Goal: Navigation & Orientation: Find specific page/section

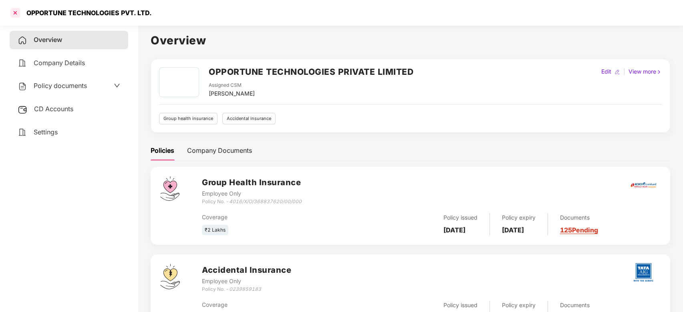
click at [19, 16] on div at bounding box center [15, 12] width 13 height 13
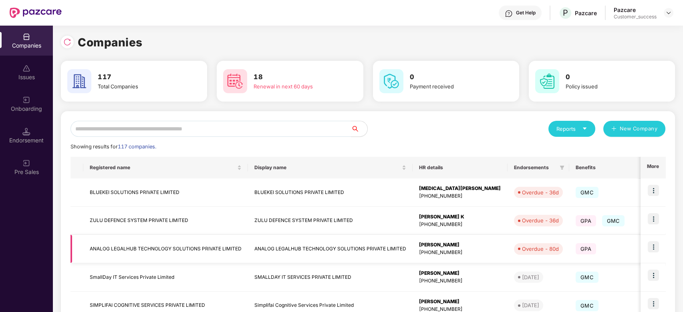
click at [165, 235] on td "ANALOG LEGALHUB TECHNOLOGY SOLUTIONS PRIVATE LIMITED" at bounding box center [165, 249] width 165 height 28
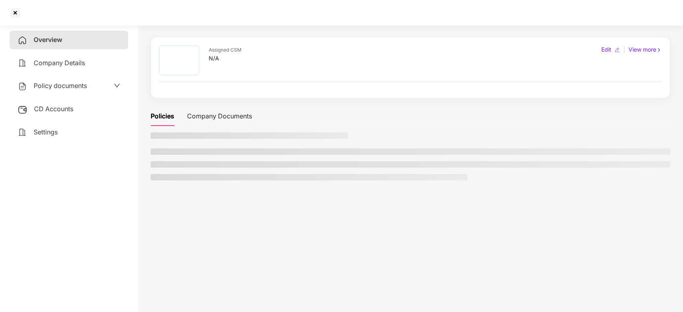
scroll to position [22, 0]
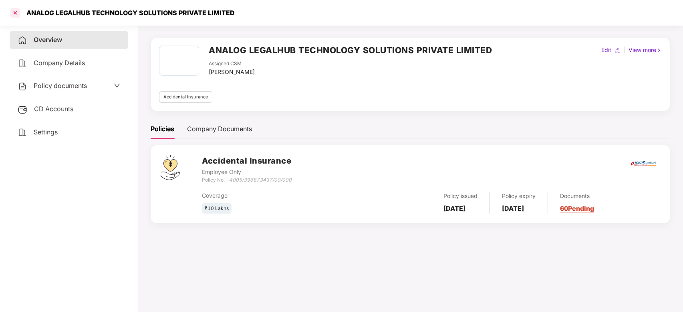
click at [13, 16] on div at bounding box center [15, 12] width 13 height 13
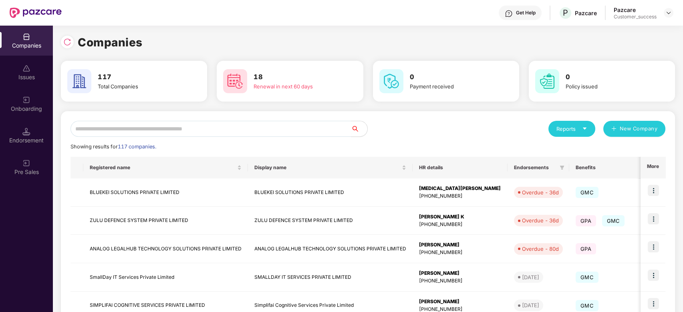
scroll to position [0, 0]
drag, startPoint x: 413, startPoint y: 75, endPoint x: 407, endPoint y: 76, distance: 5.7
click at [407, 76] on div "0 Payment received" at bounding box center [452, 81] width 93 height 18
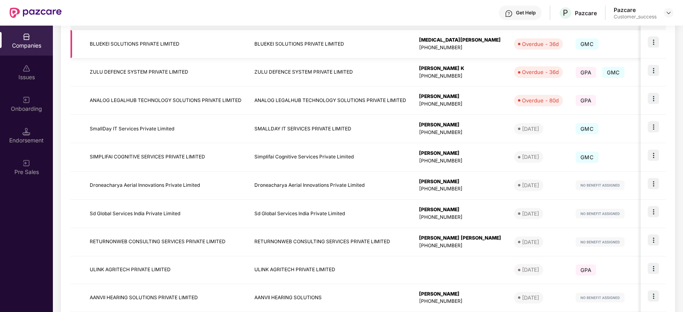
scroll to position [150, 0]
click at [148, 129] on td "SmallDay IT Services Private Limited" at bounding box center [165, 128] width 165 height 28
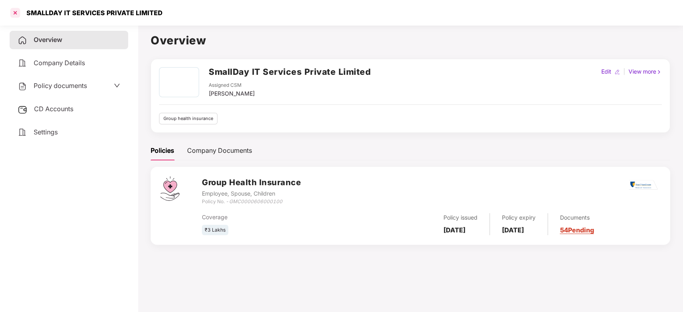
click at [16, 13] on div at bounding box center [15, 12] width 13 height 13
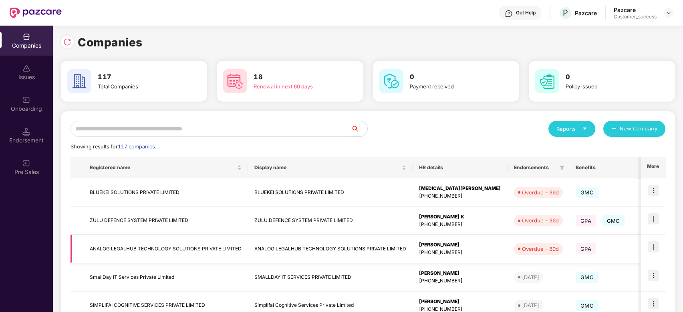
scroll to position [64, 0]
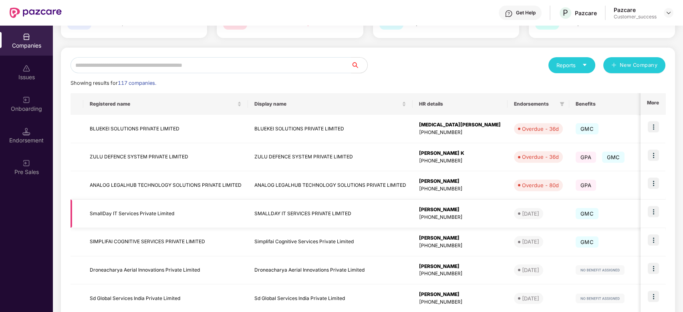
click at [651, 208] on img at bounding box center [653, 211] width 11 height 11
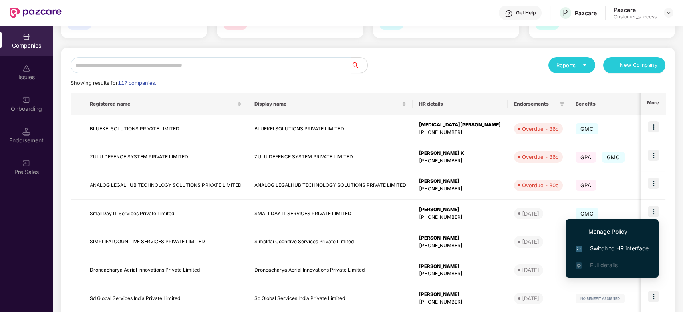
click at [614, 252] on span "Switch to HR interface" at bounding box center [611, 248] width 73 height 9
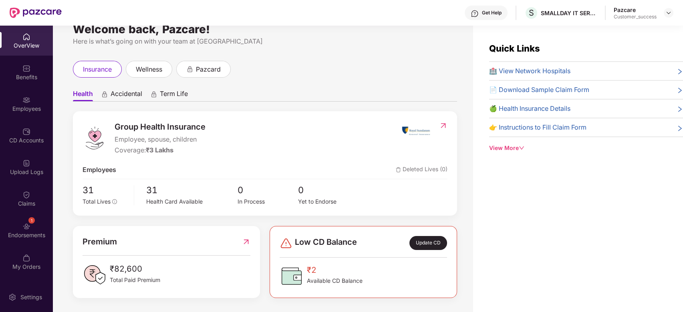
scroll to position [26, 0]
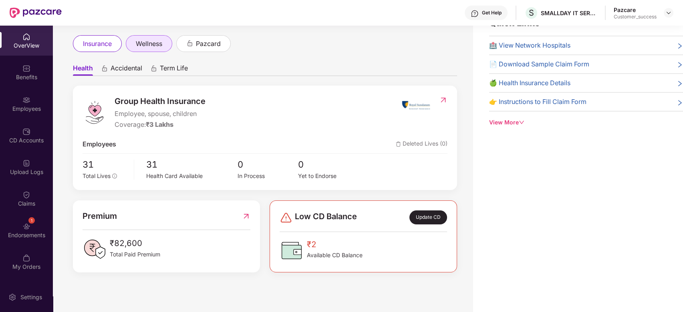
click at [153, 39] on span "wellness" at bounding box center [149, 44] width 26 height 10
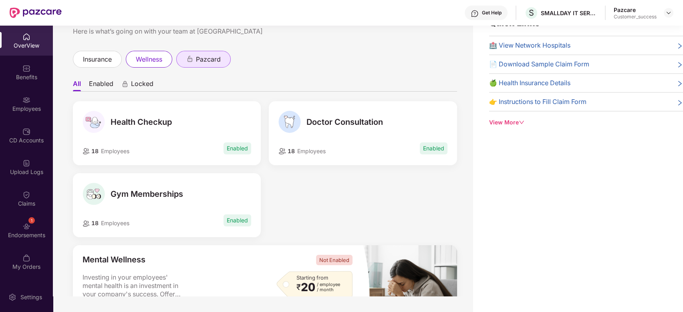
click at [204, 60] on span "pazcard" at bounding box center [208, 59] width 25 height 10
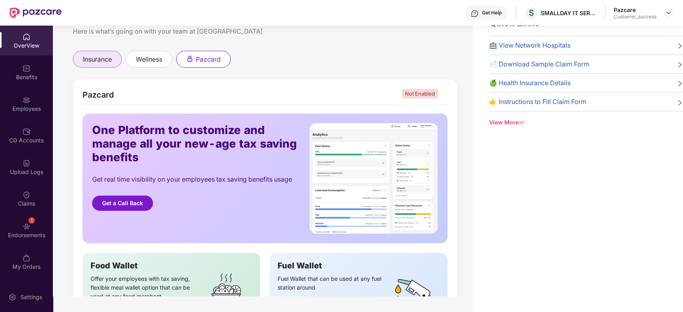
click at [80, 54] on div "insurance" at bounding box center [97, 59] width 49 height 17
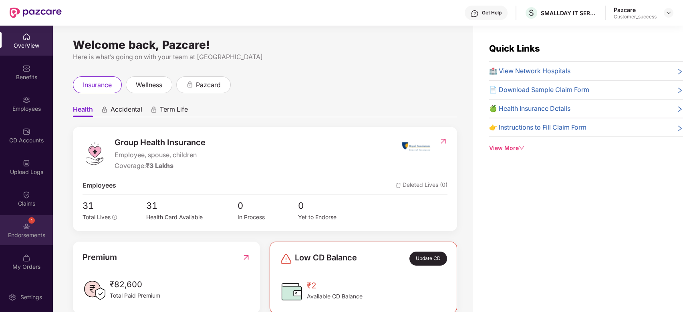
click at [33, 224] on div "1 Endorsements" at bounding box center [26, 230] width 53 height 30
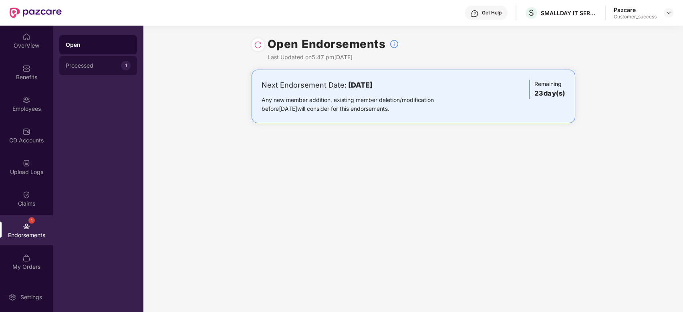
click at [79, 61] on div "Processed 1" at bounding box center [98, 65] width 78 height 19
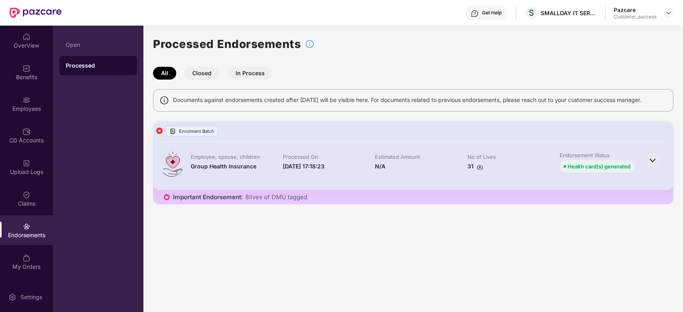
click at [201, 76] on button "Closed" at bounding box center [201, 73] width 35 height 13
click at [251, 75] on button "In Process" at bounding box center [249, 73] width 45 height 13
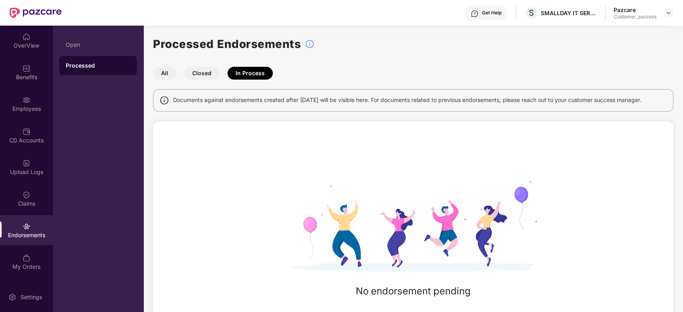
click at [217, 75] on button "Closed" at bounding box center [201, 73] width 35 height 13
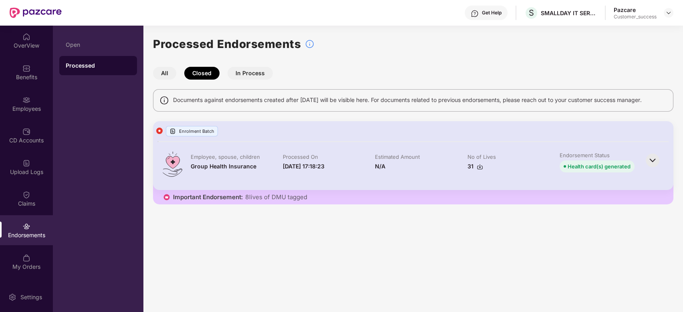
click at [161, 72] on button "All" at bounding box center [164, 73] width 23 height 13
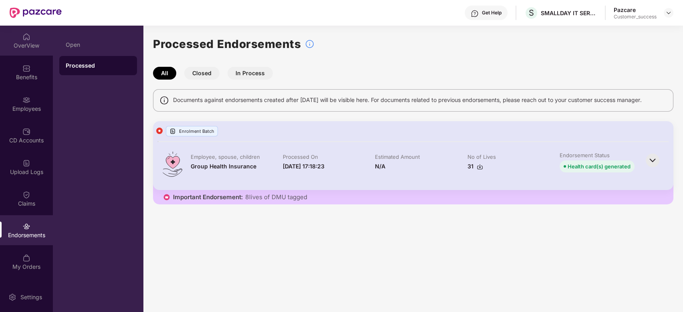
click at [25, 47] on div "OverView" at bounding box center [26, 46] width 53 height 8
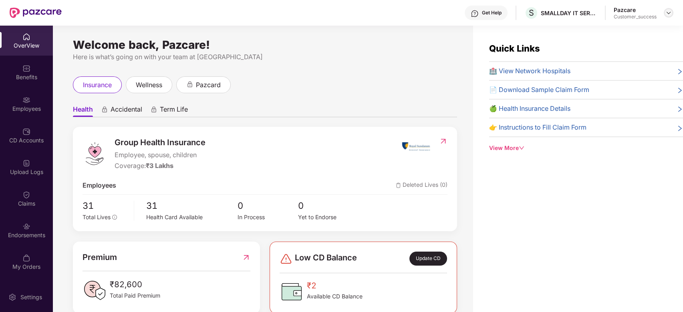
click at [668, 13] on img at bounding box center [668, 13] width 6 height 6
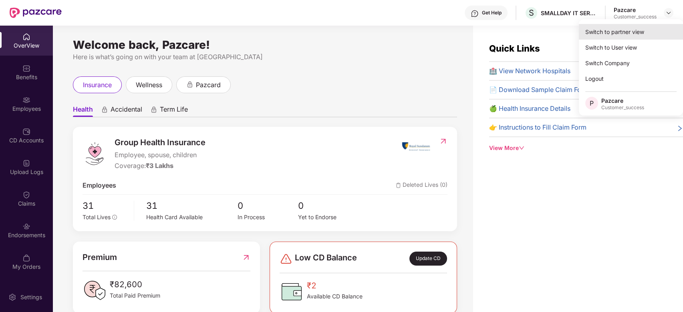
click at [628, 28] on div "Switch to partner view" at bounding box center [631, 32] width 104 height 16
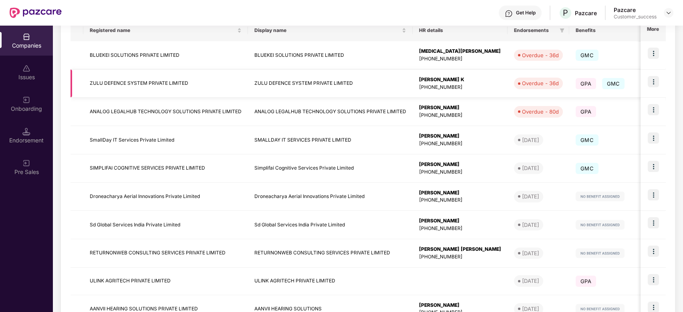
scroll to position [193, 0]
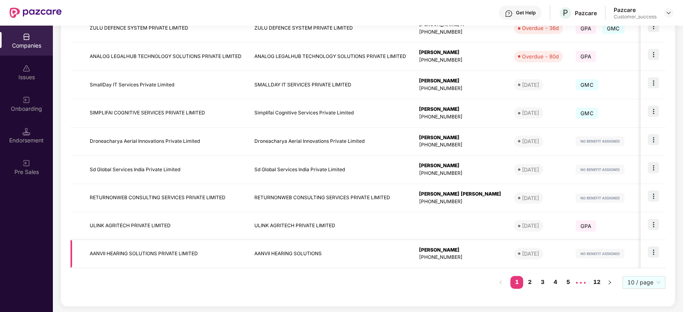
click at [141, 251] on td "AANVII HEARING SOLUTIONS PRIVATE LIMITED" at bounding box center [165, 254] width 165 height 28
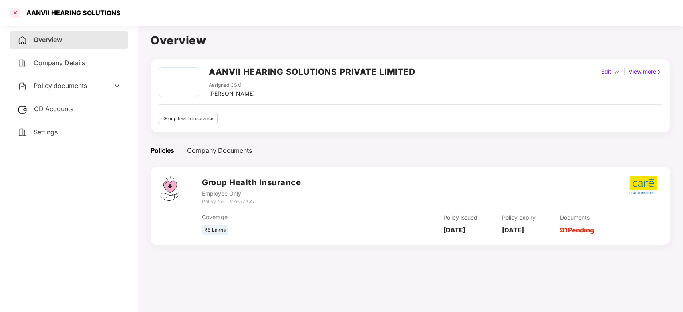
click at [13, 11] on div at bounding box center [15, 12] width 13 height 13
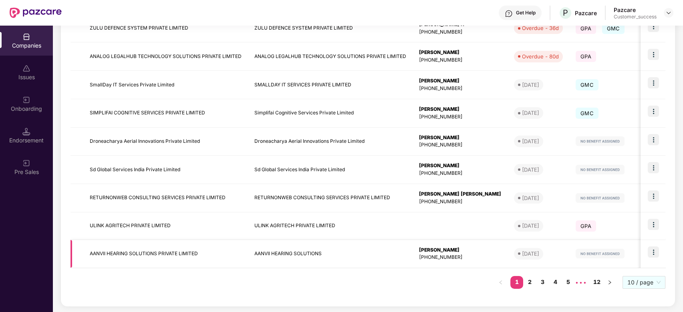
click at [654, 252] on img at bounding box center [653, 252] width 11 height 11
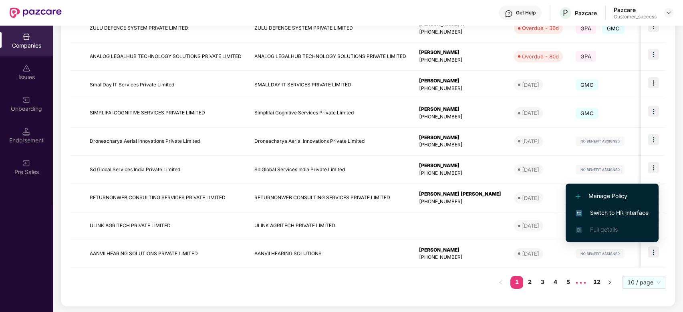
click at [606, 217] on li "Switch to HR interface" at bounding box center [611, 213] width 93 height 17
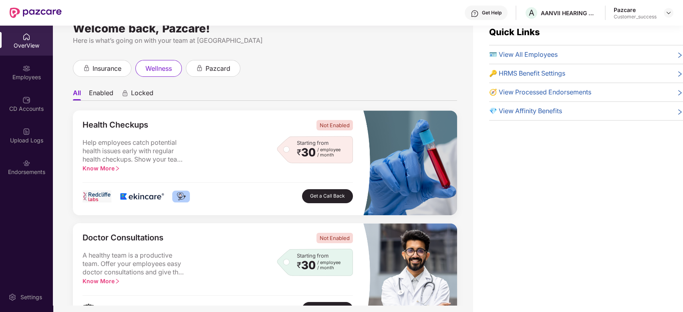
scroll to position [0, 0]
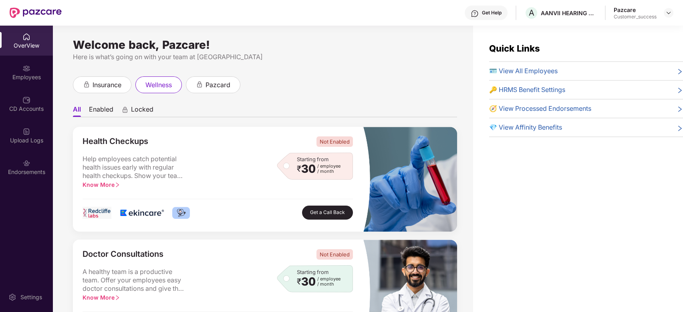
click at [106, 89] on span "insurance" at bounding box center [107, 85] width 29 height 10
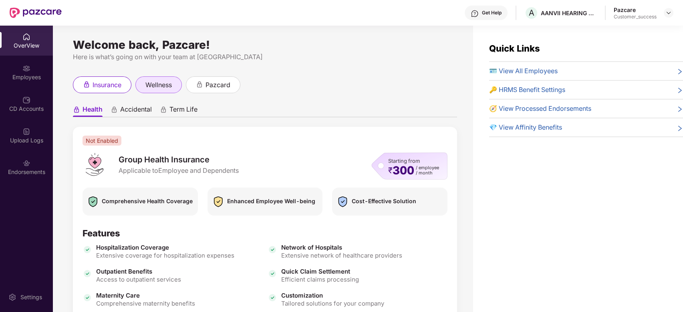
click at [161, 91] on div "wellness" at bounding box center [158, 84] width 46 height 17
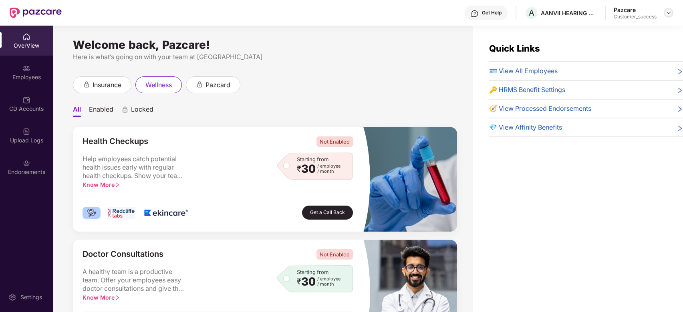
click at [670, 8] on div at bounding box center [669, 13] width 10 height 10
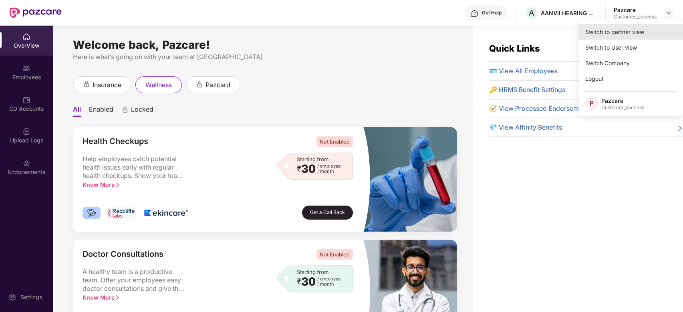
click at [636, 30] on div "Switch to partner view" at bounding box center [631, 32] width 104 height 16
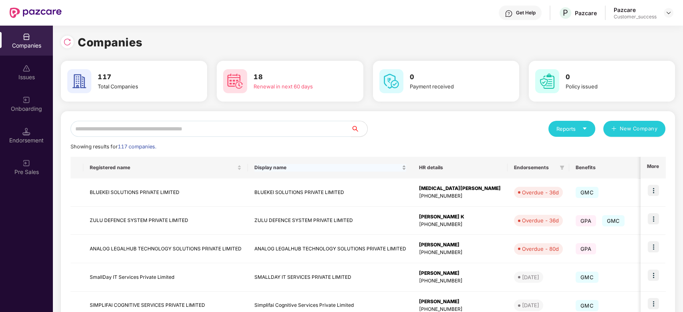
scroll to position [0, 0]
click at [149, 219] on td "ZULU DEFENCE SYSTEM PRIVATE LIMITED" at bounding box center [165, 221] width 165 height 28
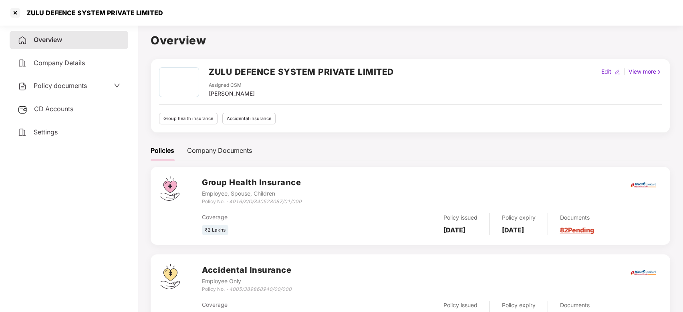
scroll to position [39, 0]
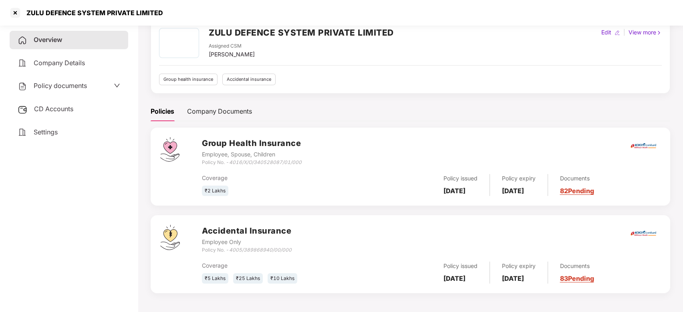
click at [589, 192] on link "82 Pending" at bounding box center [577, 191] width 34 height 8
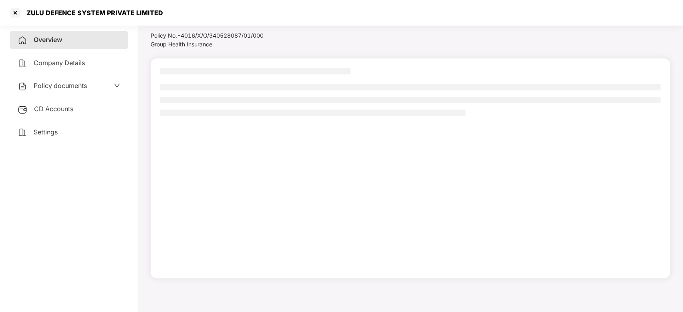
scroll to position [22, 0]
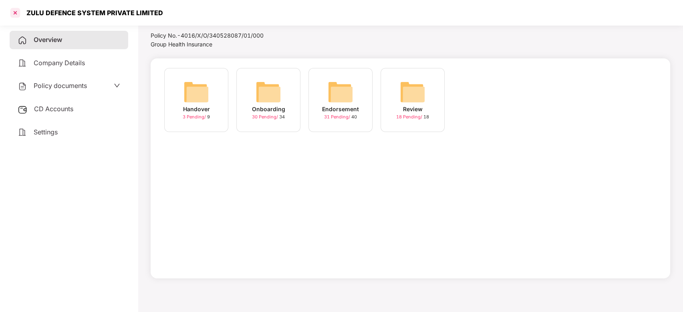
click at [17, 17] on div at bounding box center [15, 12] width 13 height 13
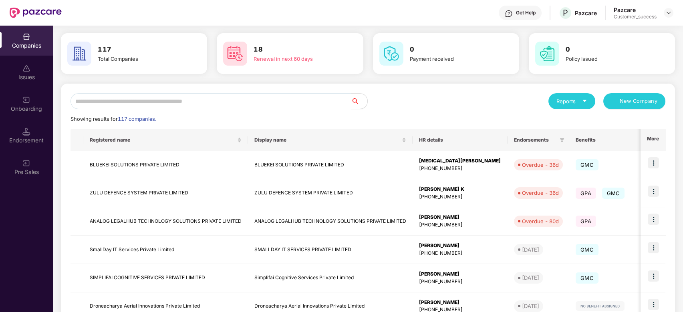
scroll to position [31, 0]
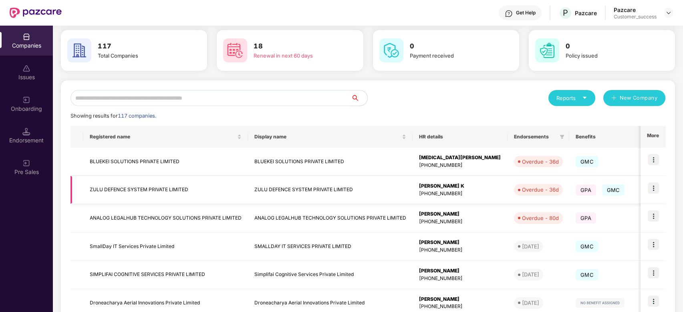
click at [653, 188] on img at bounding box center [653, 188] width 11 height 11
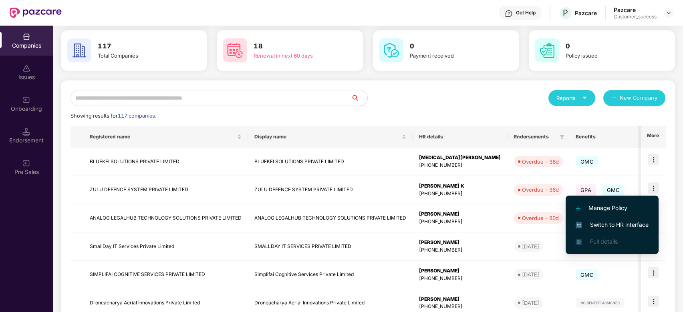
click at [602, 225] on span "Switch to HR interface" at bounding box center [611, 225] width 73 height 9
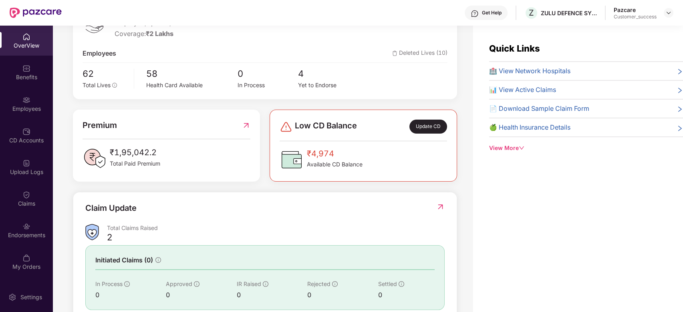
scroll to position [184, 0]
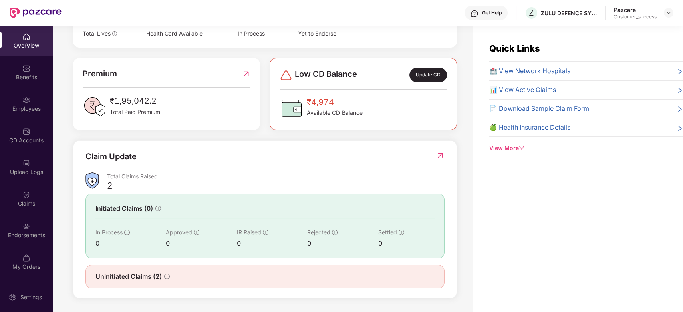
click at [181, 279] on div "Uninitiated Claims (2)" at bounding box center [264, 277] width 339 height 10
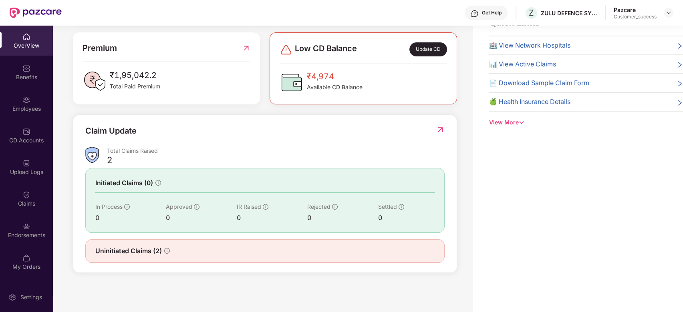
click at [218, 260] on div "Uninitiated Claims (2)" at bounding box center [264, 251] width 359 height 24
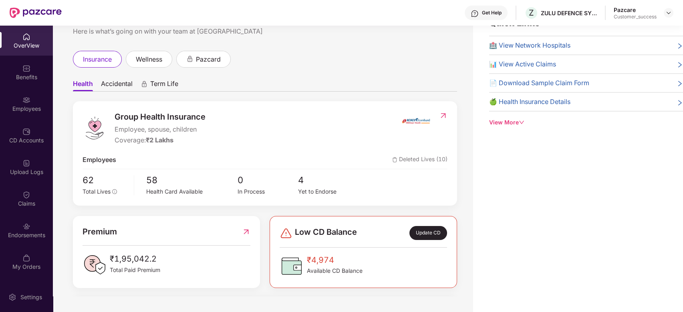
scroll to position [0, 0]
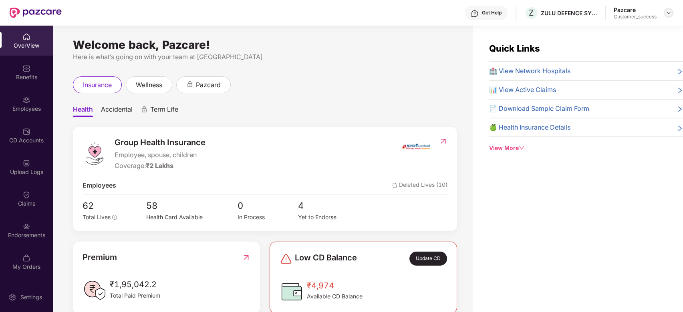
click at [670, 13] on img at bounding box center [668, 13] width 6 height 6
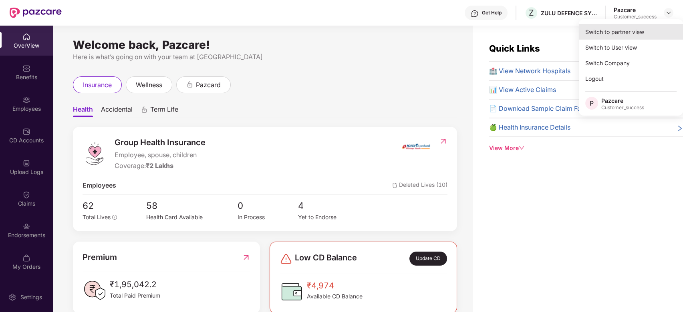
click at [605, 29] on div "Switch to partner view" at bounding box center [631, 32] width 104 height 16
